Goal: Task Accomplishment & Management: Manage account settings

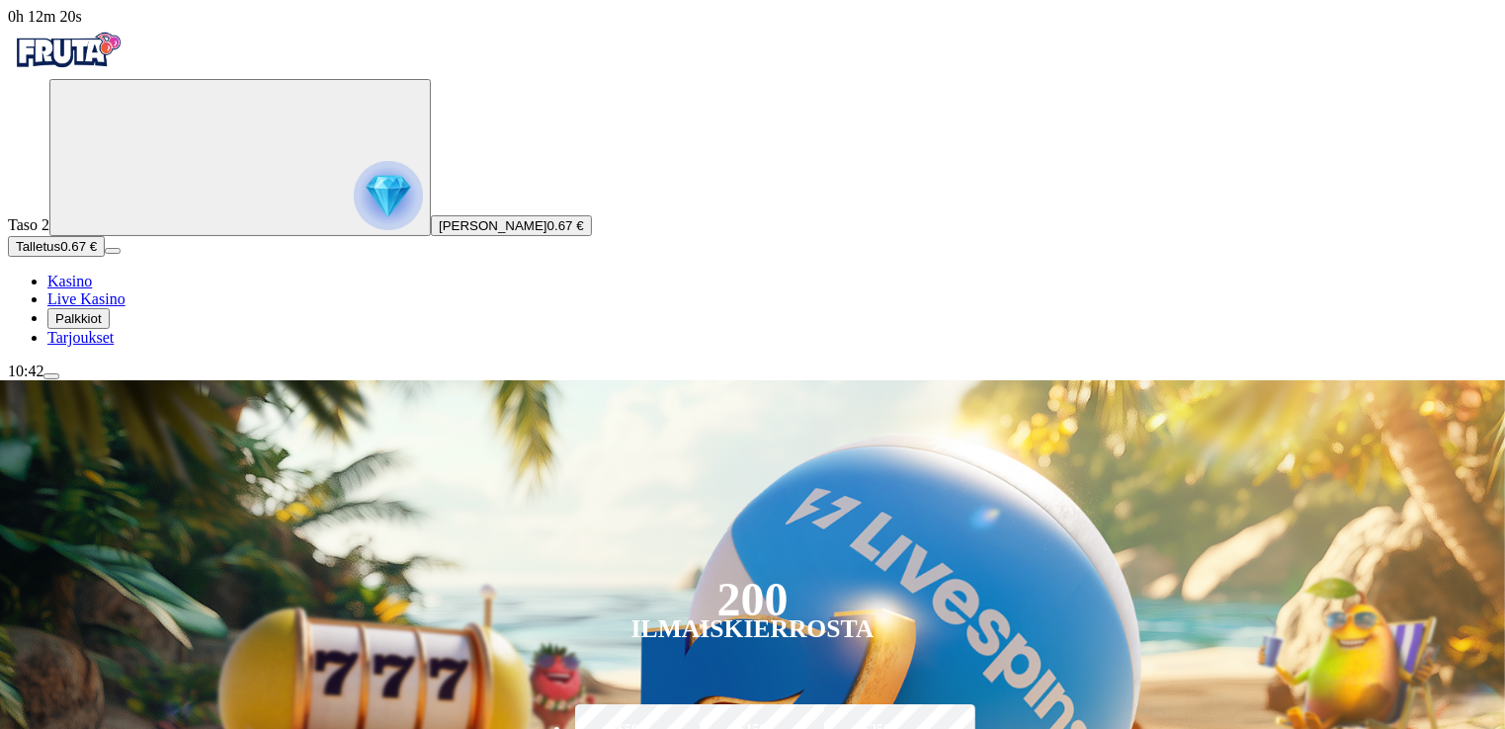
type input "*********"
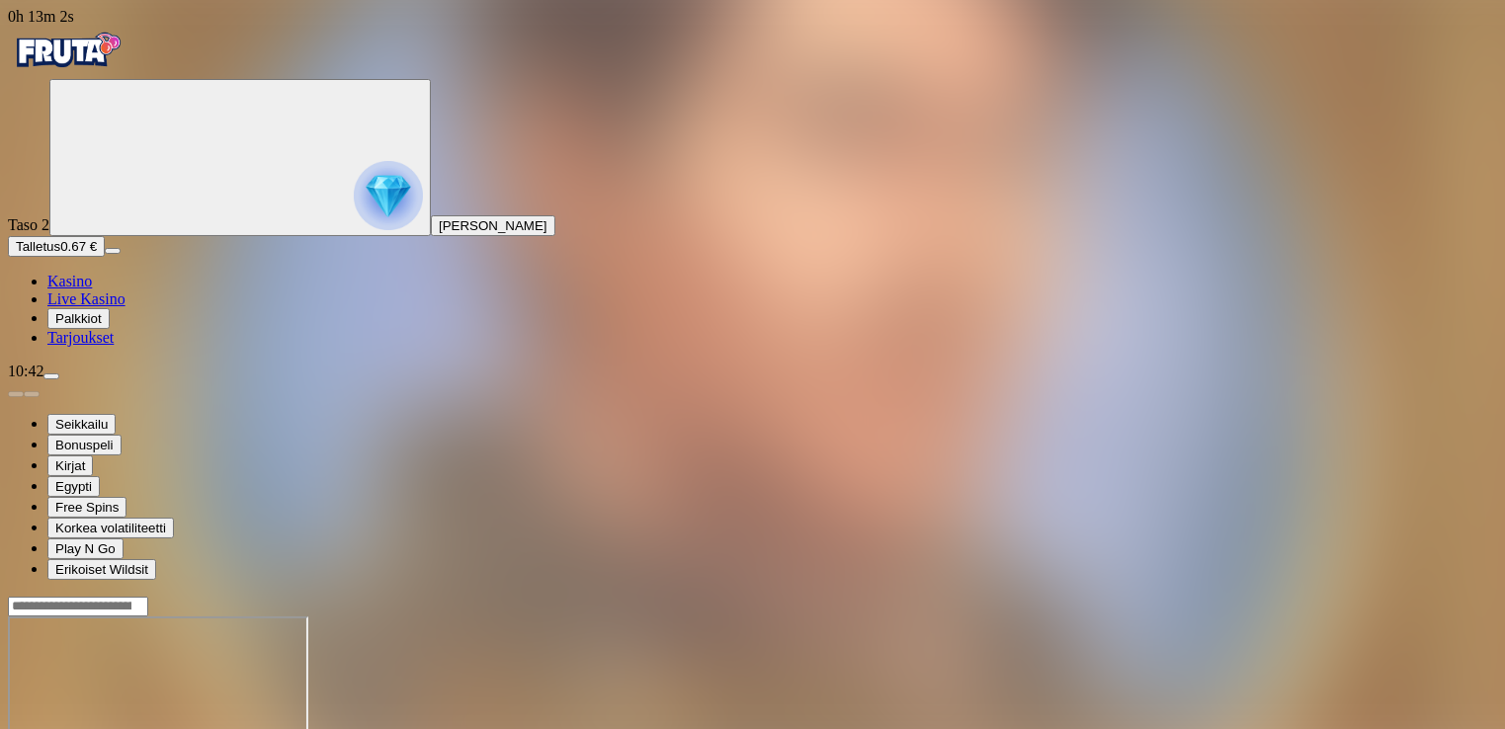
click at [102, 326] on span "Palkkiot" at bounding box center [78, 318] width 46 height 15
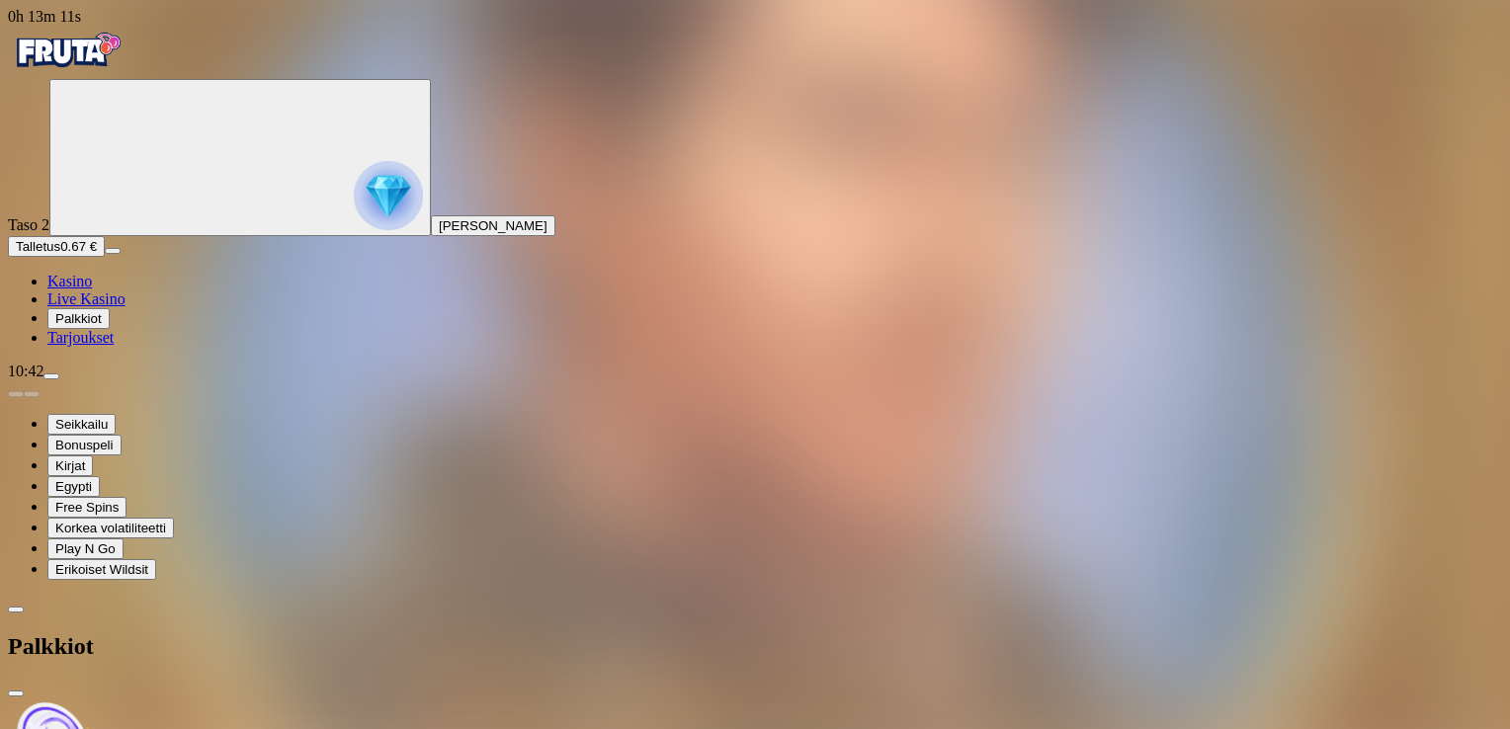
click at [51, 376] on span "menu icon" at bounding box center [51, 376] width 0 height 0
